Goal: Information Seeking & Learning: Learn about a topic

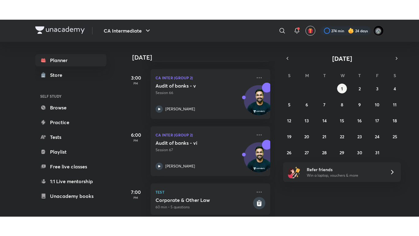
scroll to position [265, 0]
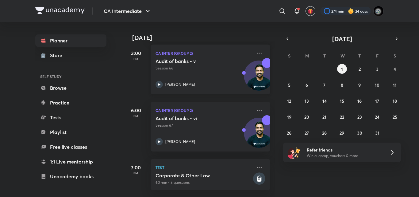
click at [213, 68] on div "Audit of banks - v Session 66 [PERSON_NAME]" at bounding box center [203, 73] width 96 height 30
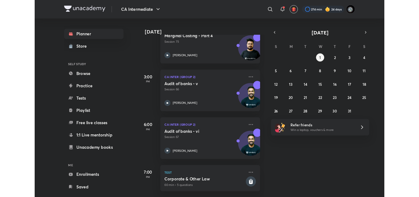
scroll to position [226, 0]
